Goal: Information Seeking & Learning: Learn about a topic

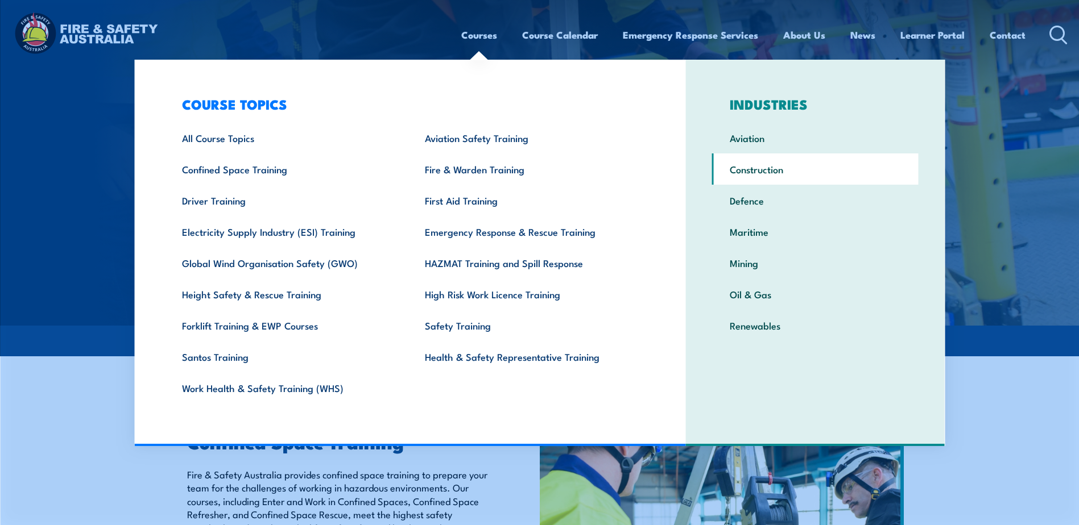
click at [742, 172] on link "Construction" at bounding box center [815, 169] width 206 height 31
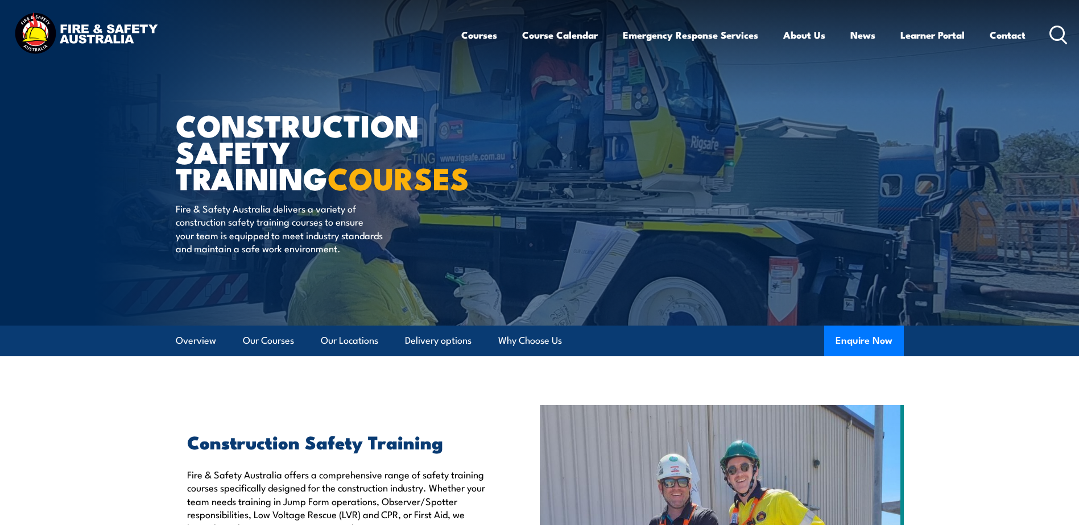
click at [1056, 32] on icon at bounding box center [1058, 35] width 18 height 19
click at [1059, 30] on icon at bounding box center [1058, 35] width 18 height 19
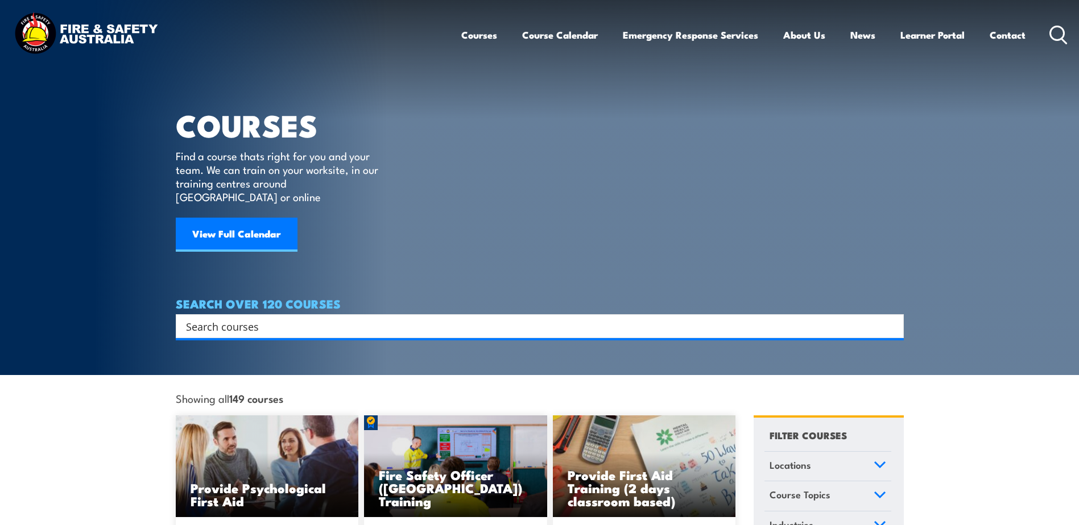
click at [394, 320] on input "Search input" at bounding box center [532, 326] width 693 height 17
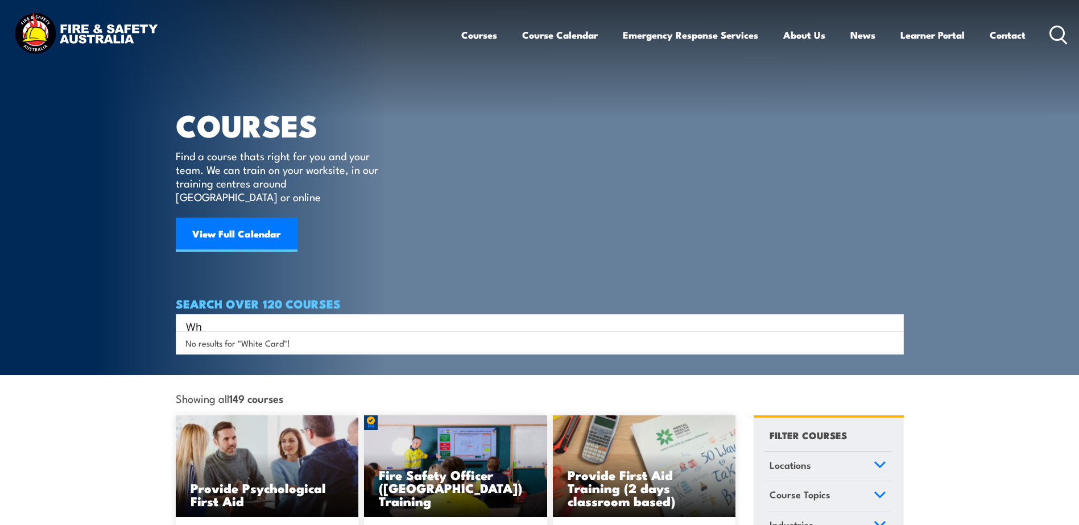
type input "W"
